Goal: Navigation & Orientation: Find specific page/section

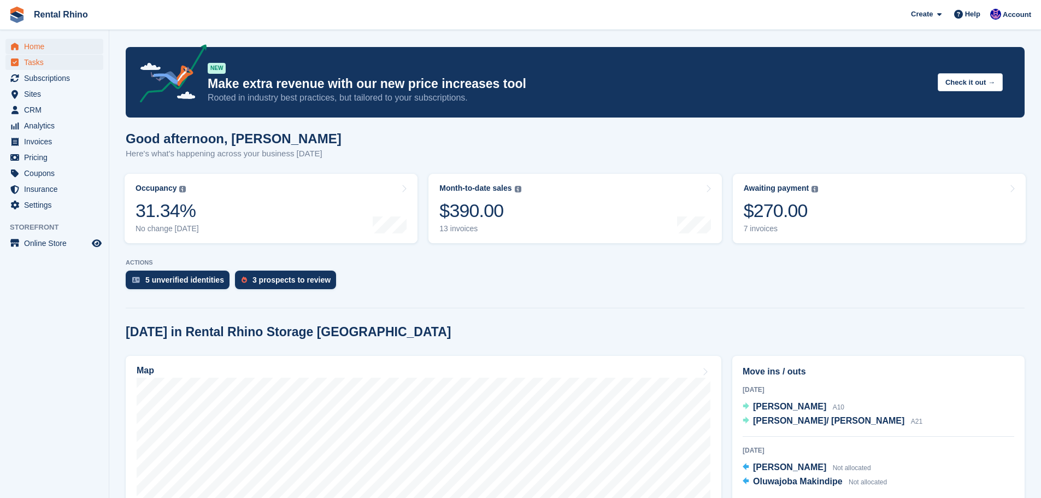
scroll to position [109, 0]
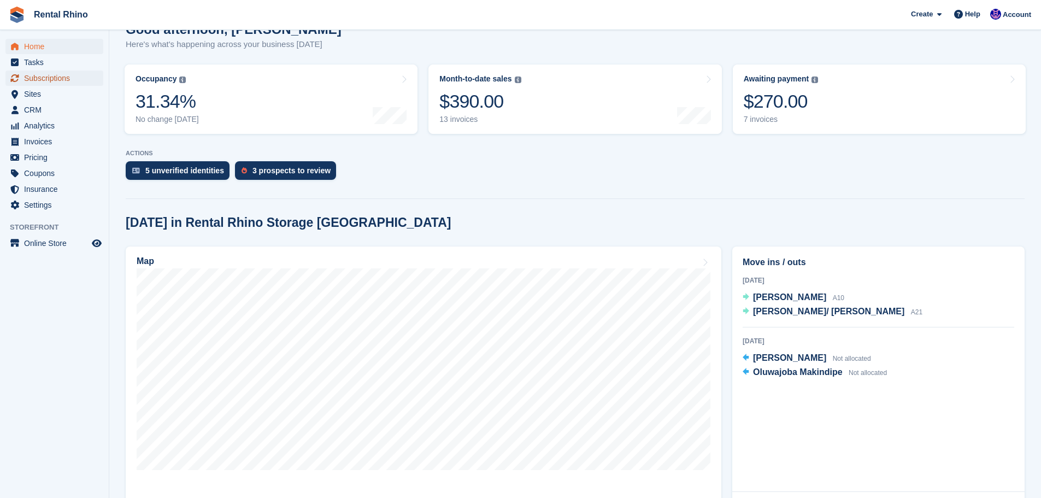
click at [30, 78] on span "Subscriptions" at bounding box center [57, 78] width 66 height 15
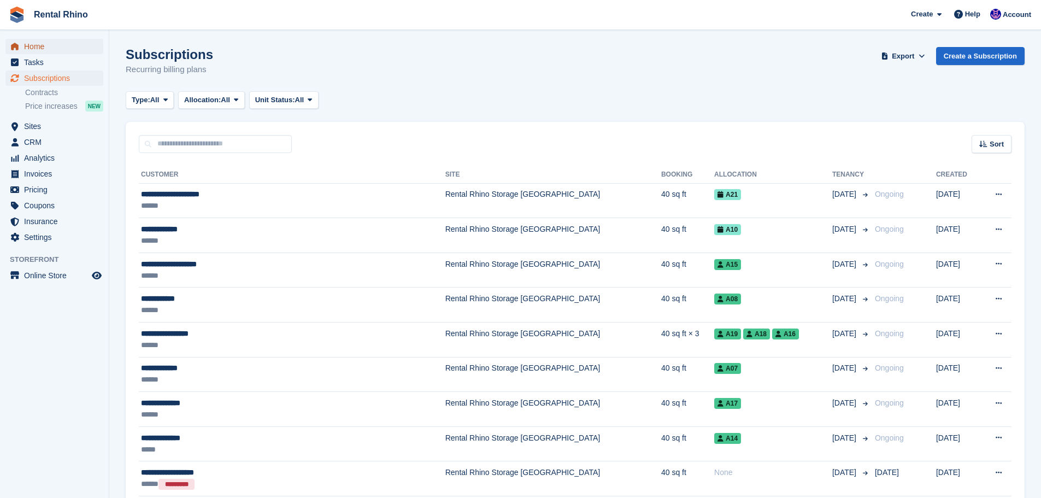
click at [43, 45] on span "Home" at bounding box center [57, 46] width 66 height 15
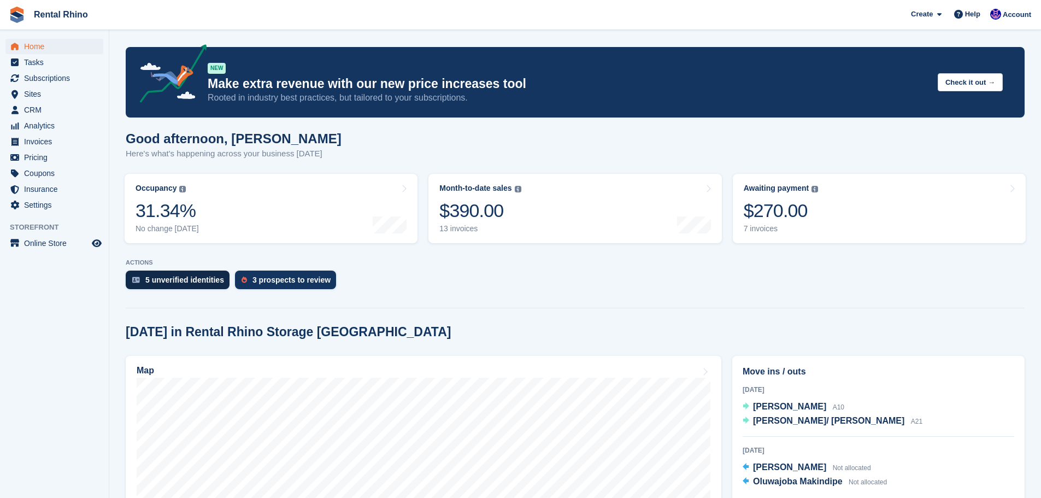
click at [157, 280] on div "5 unverified identities" at bounding box center [184, 279] width 79 height 9
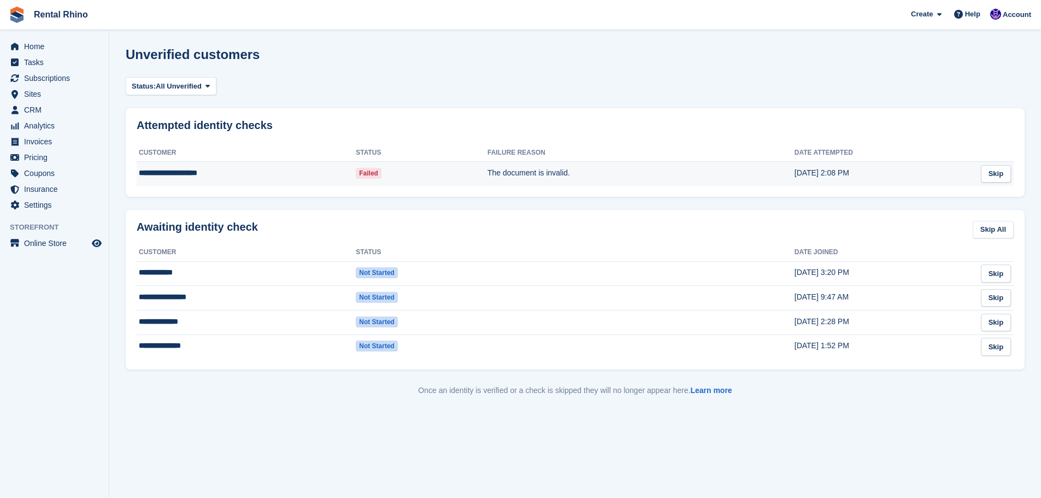
click at [372, 173] on span "Failed" at bounding box center [369, 173] width 26 height 11
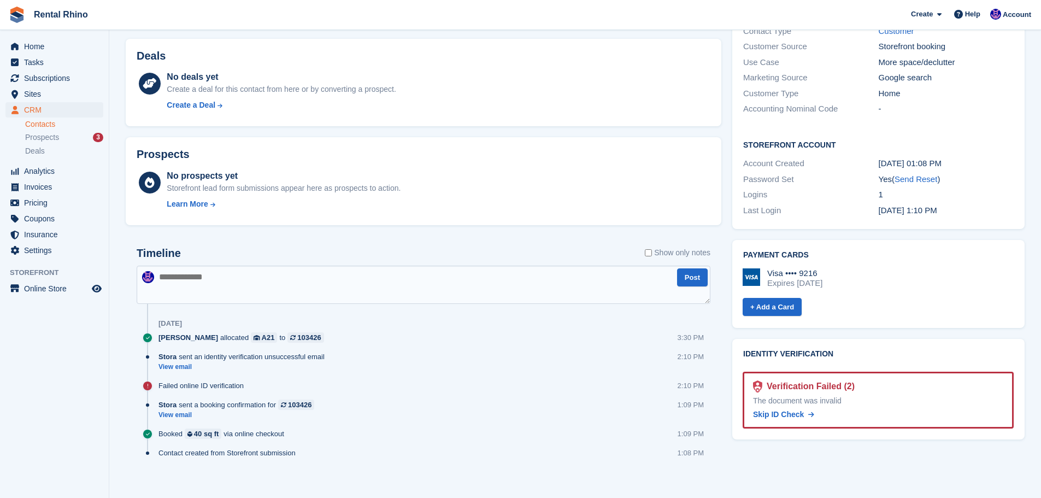
scroll to position [281, 0]
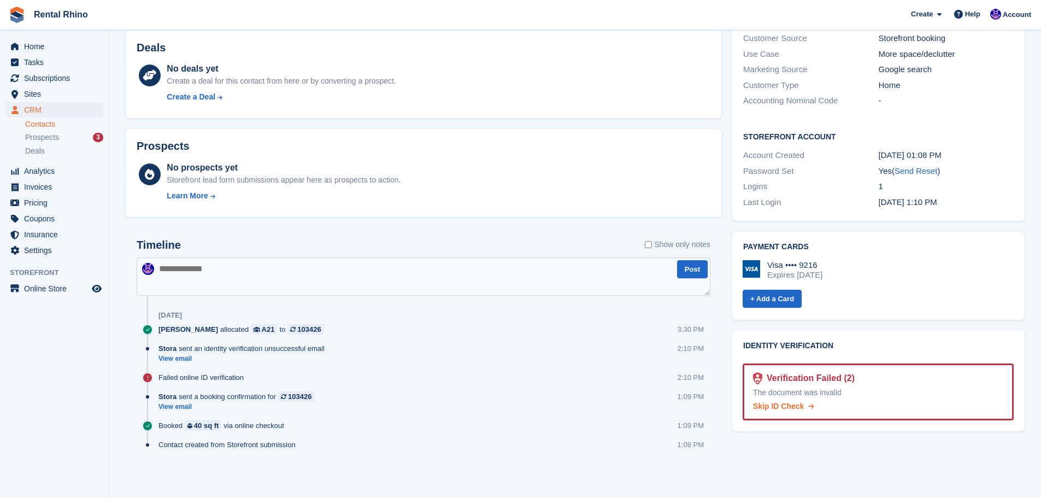
click at [773, 402] on span "Skip ID Check" at bounding box center [778, 406] width 51 height 9
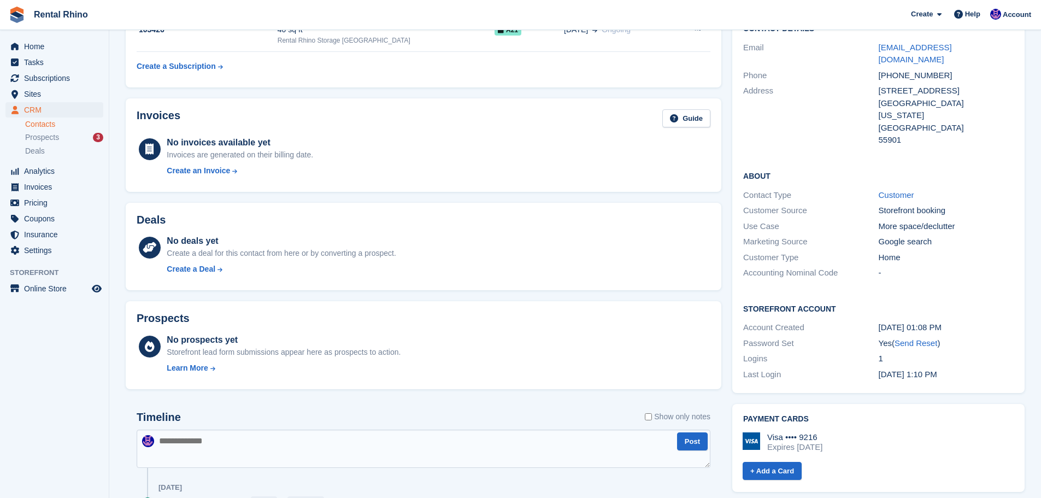
scroll to position [0, 0]
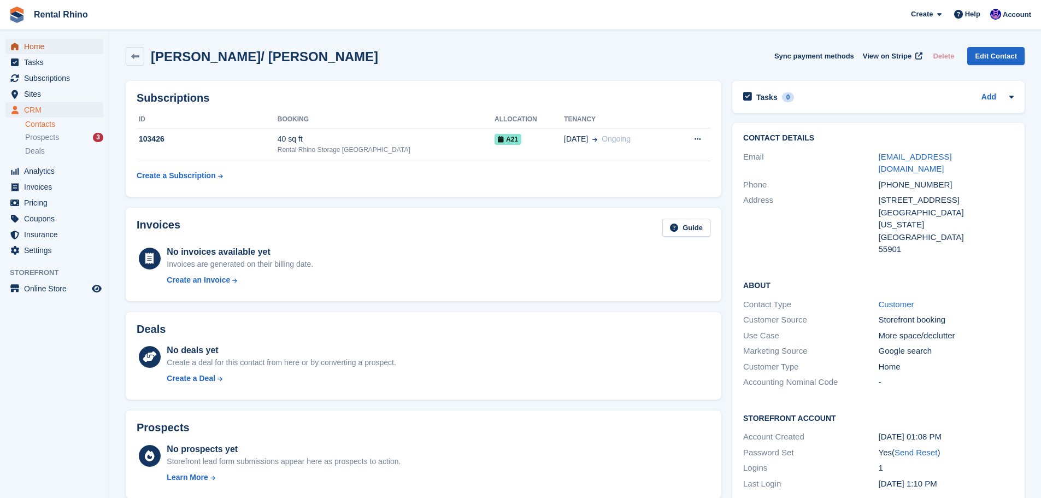
click at [56, 49] on span "Home" at bounding box center [57, 46] width 66 height 15
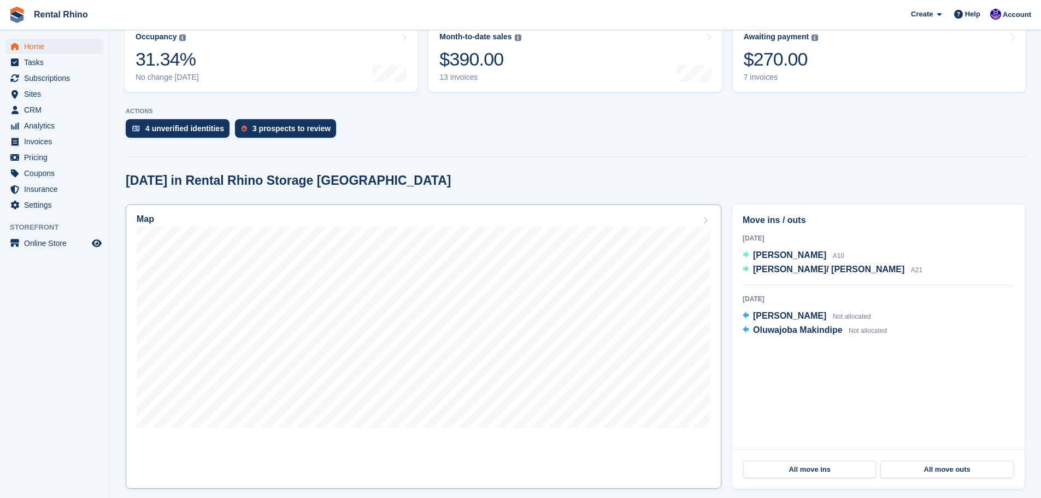
scroll to position [164, 0]
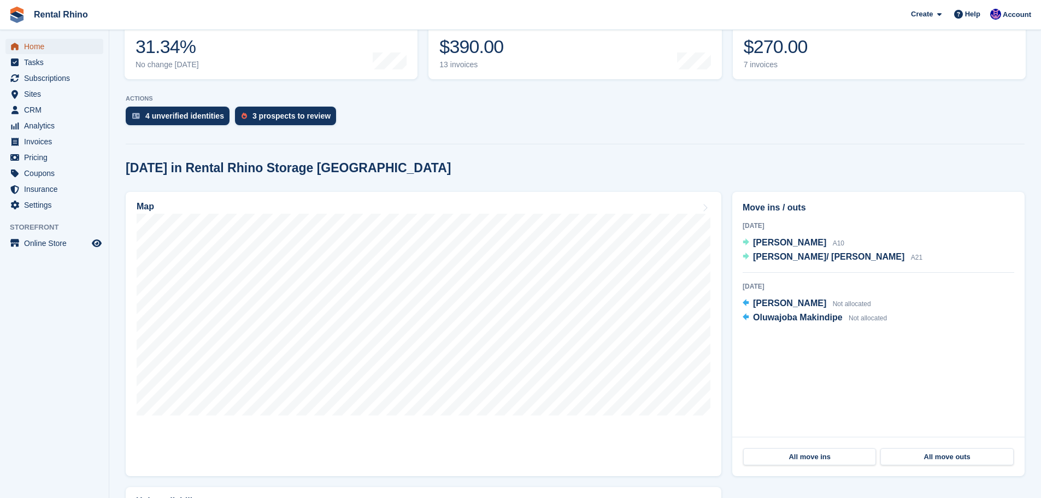
click at [63, 48] on span "Home" at bounding box center [57, 46] width 66 height 15
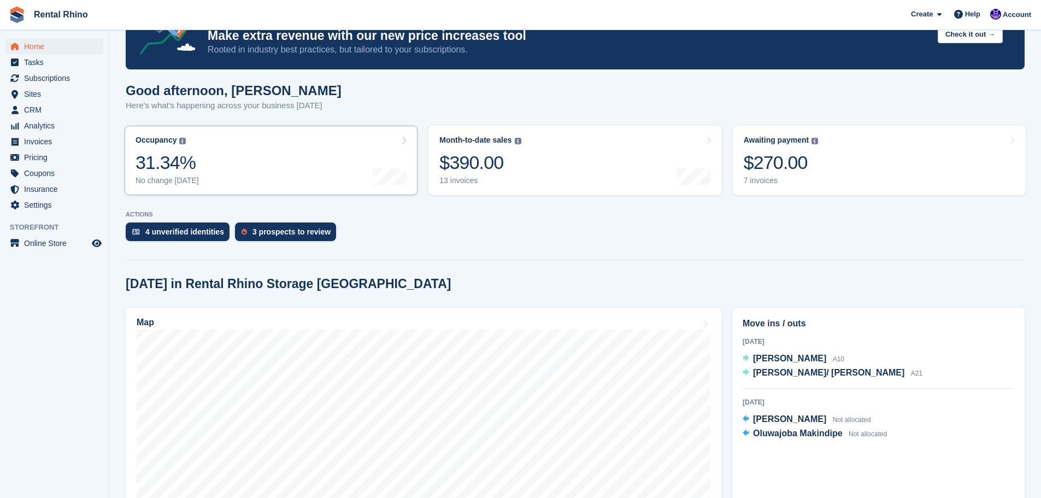
scroll to position [219, 0]
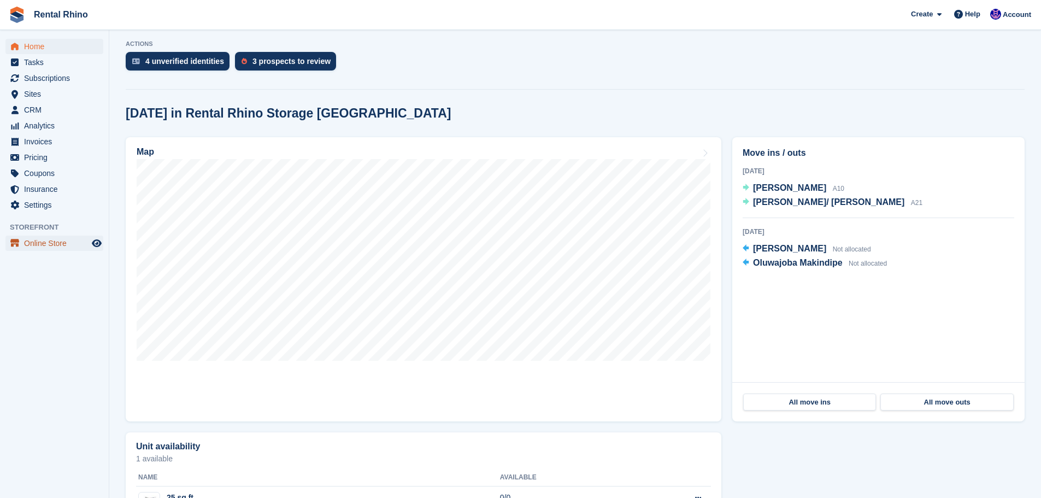
click at [39, 246] on span "Online Store" at bounding box center [57, 243] width 66 height 15
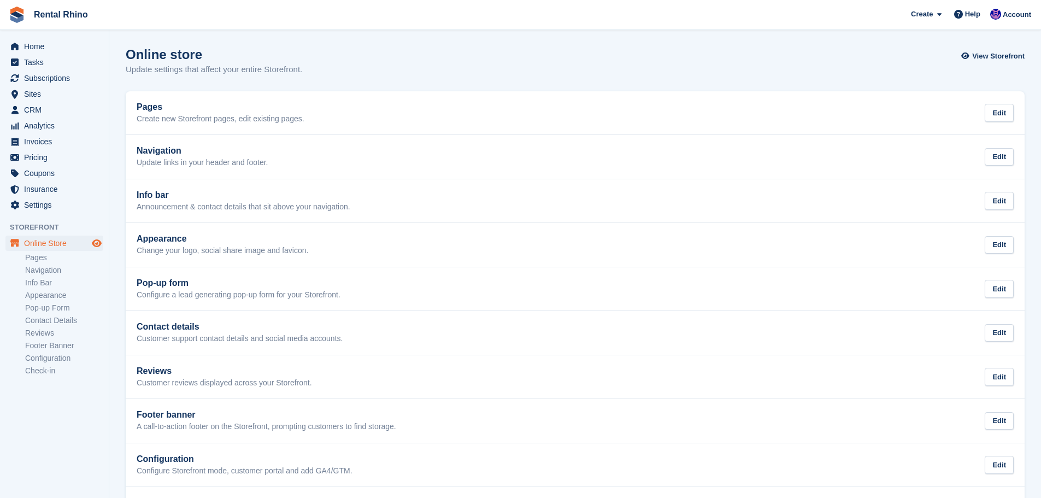
click at [99, 245] on icon "Preview store" at bounding box center [97, 243] width 10 height 9
click at [37, 46] on span "Home" at bounding box center [57, 46] width 66 height 15
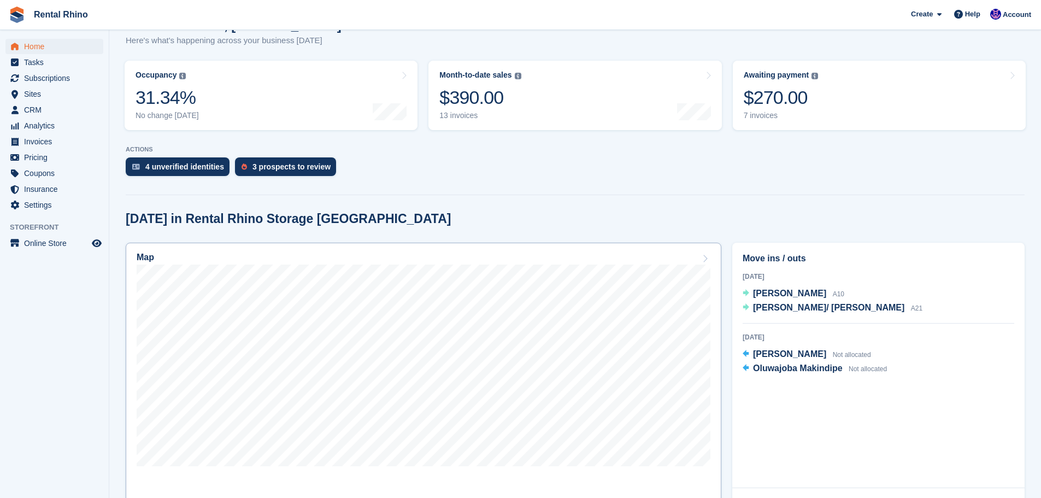
scroll to position [109, 0]
